Goal: Information Seeking & Learning: Learn about a topic

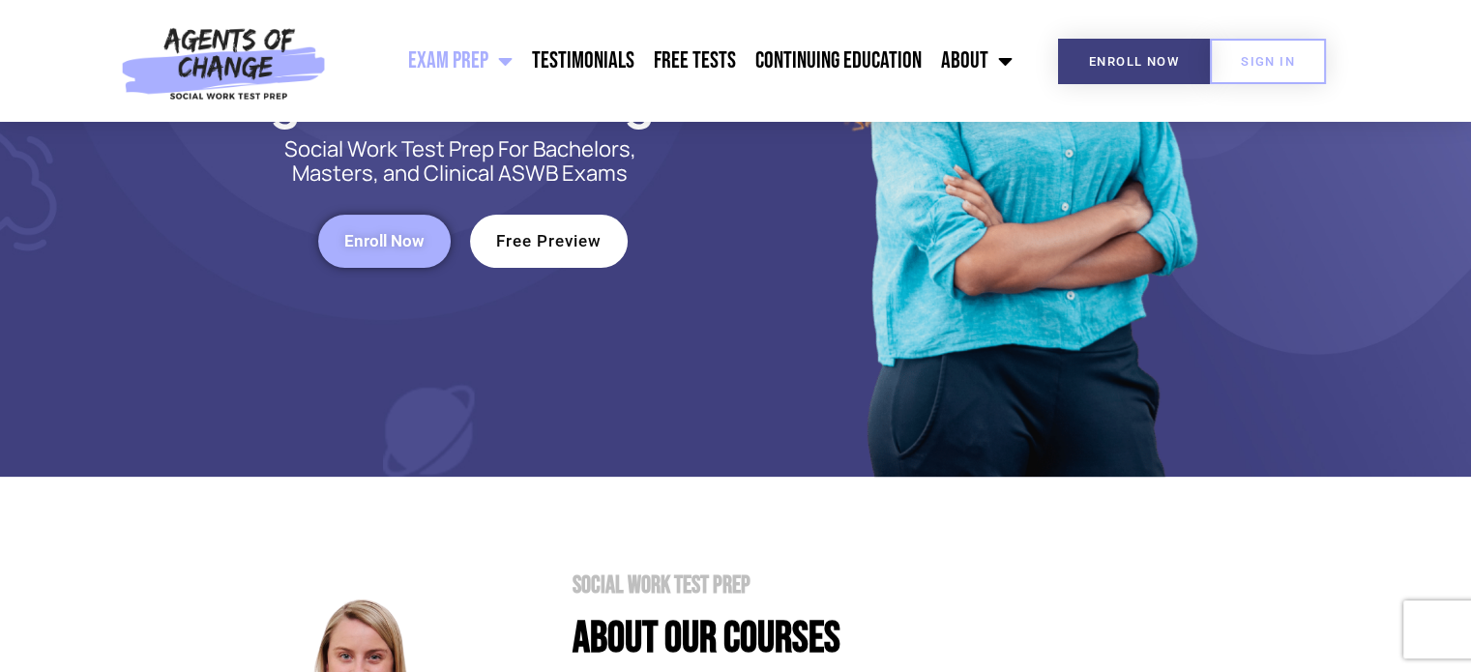
scroll to position [371, 0]
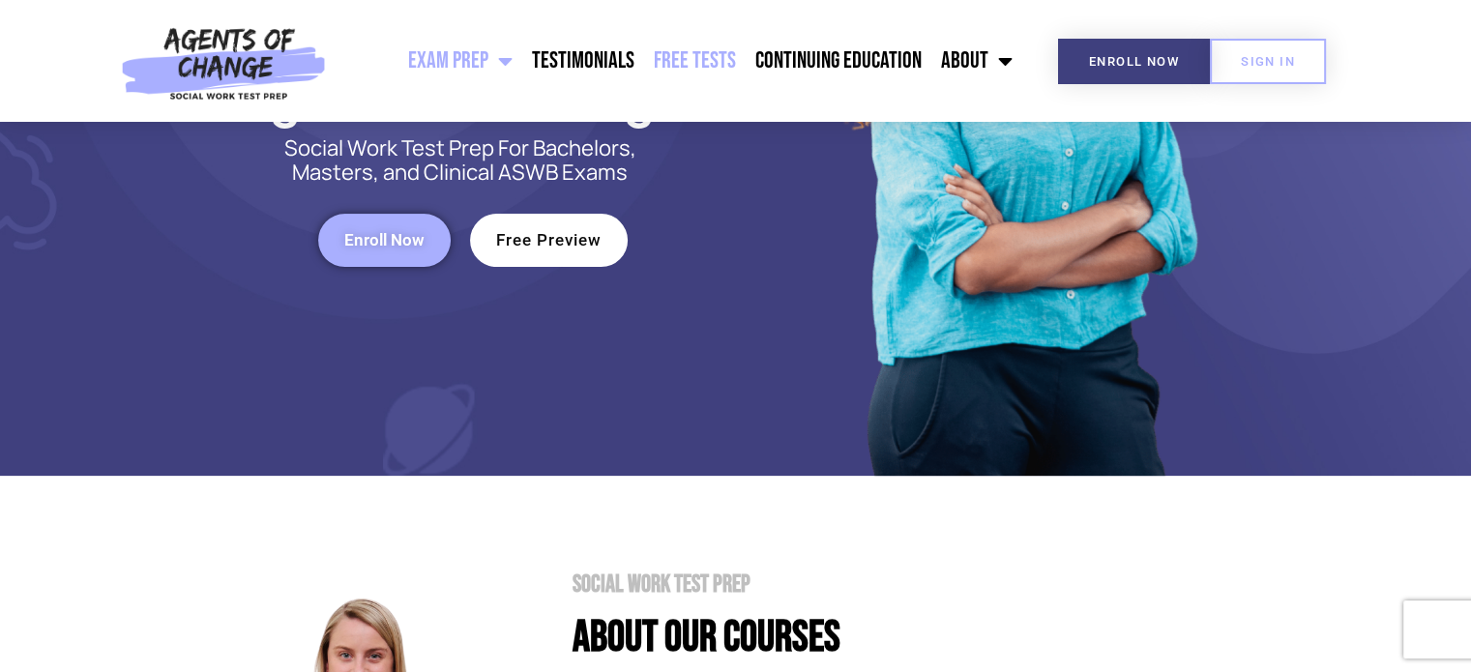
click at [685, 37] on link "Free Tests" at bounding box center [695, 61] width 102 height 48
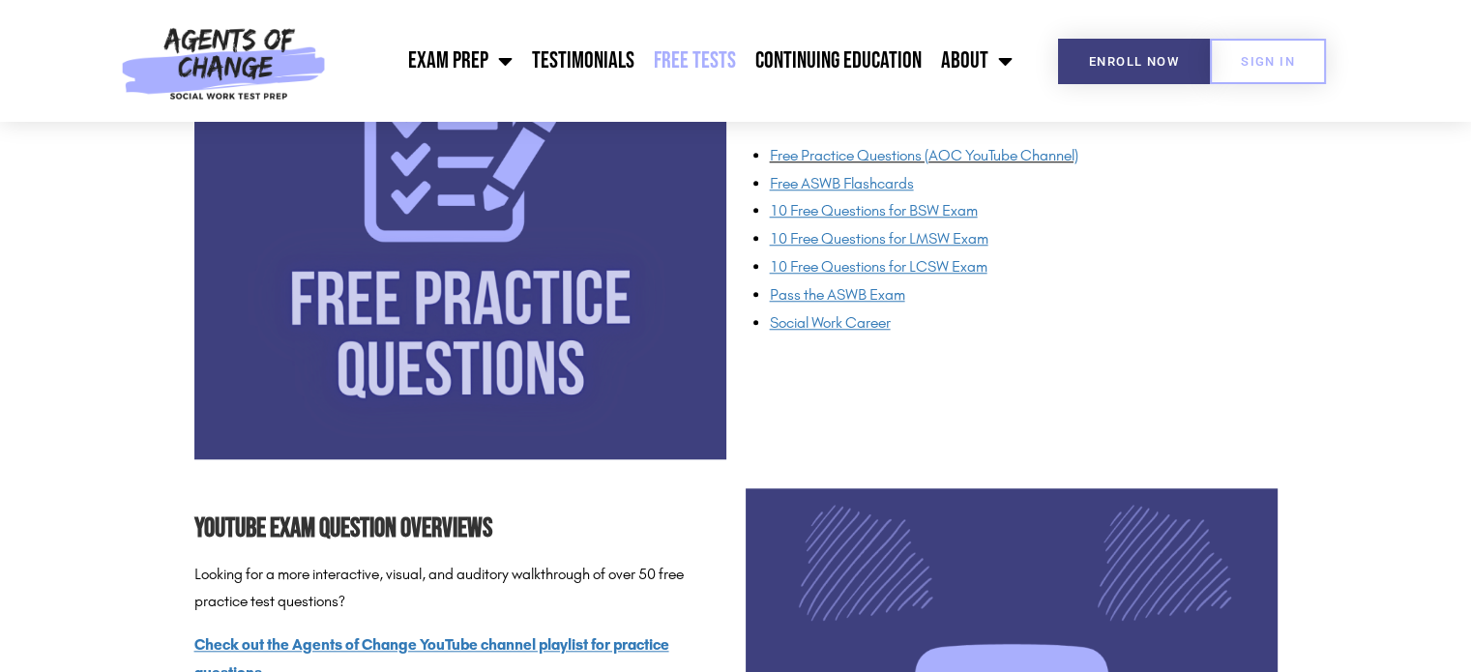
scroll to position [1542, 0]
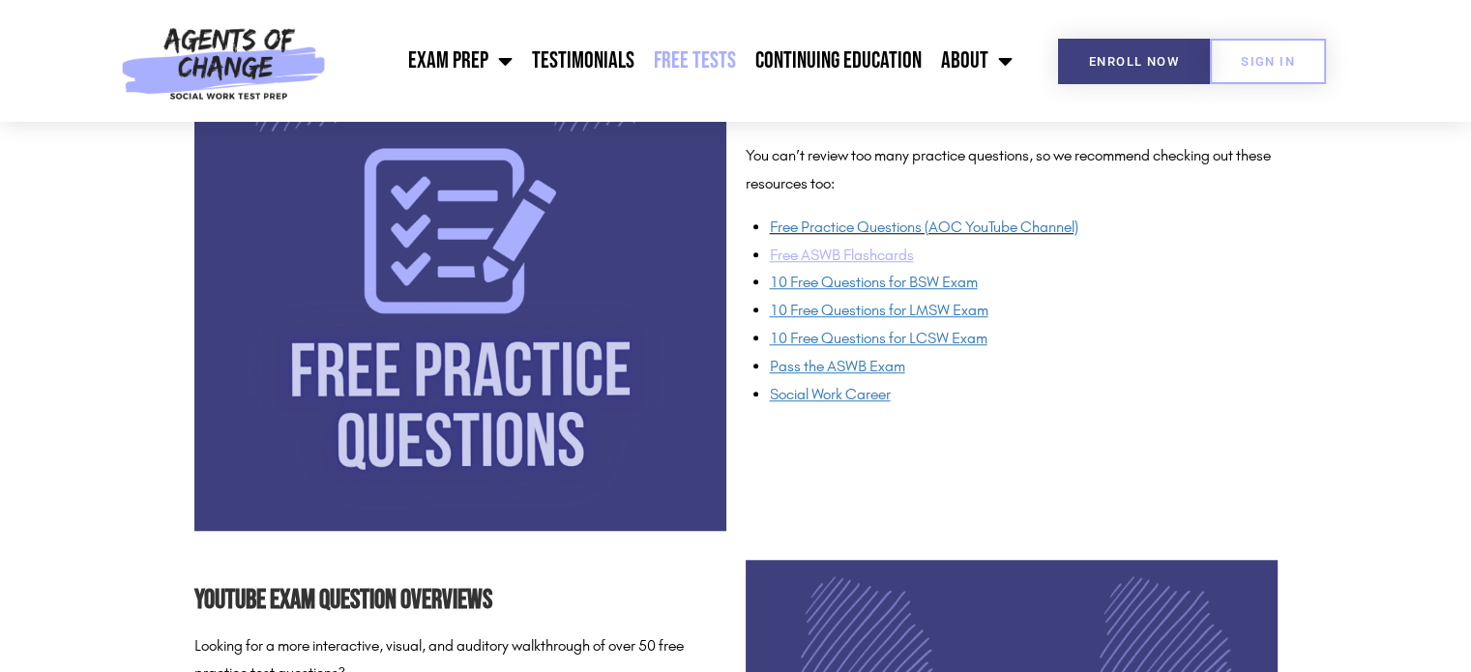
click at [837, 252] on u "Free ASWB Flashcards" at bounding box center [842, 255] width 144 height 18
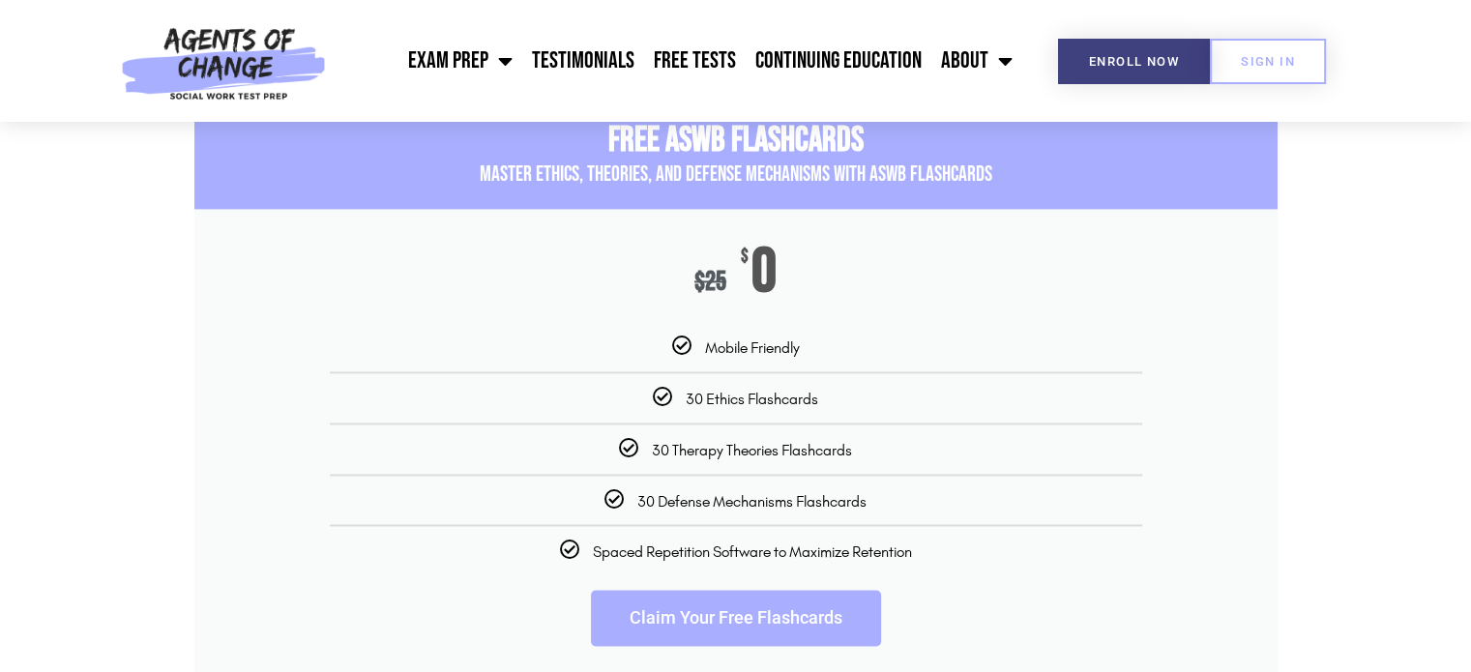
scroll to position [2933, 0]
